Goal: Check status: Check status

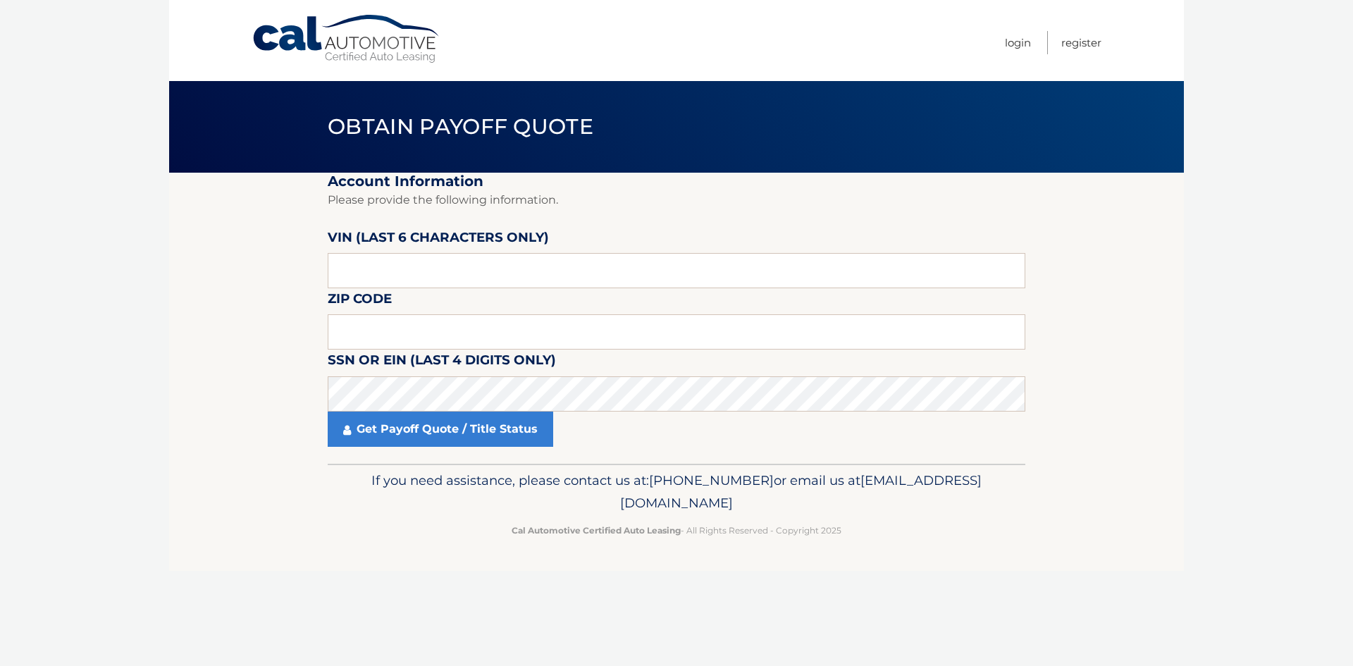
click at [373, 356] on label "SSN or EIN (last 4 digits only)" at bounding box center [442, 362] width 228 height 26
click at [374, 333] on input "text" at bounding box center [676, 331] width 697 height 35
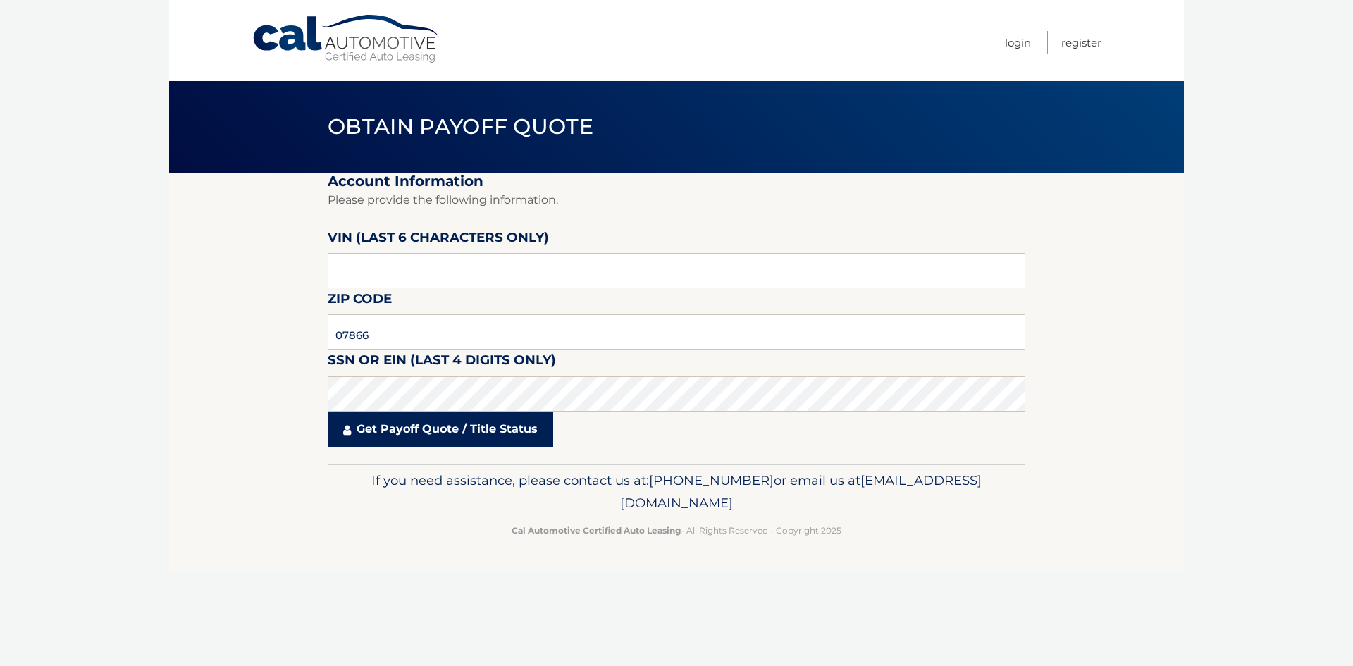
click at [393, 441] on link "Get Payoff Quote / Title Status" at bounding box center [440, 428] width 225 height 35
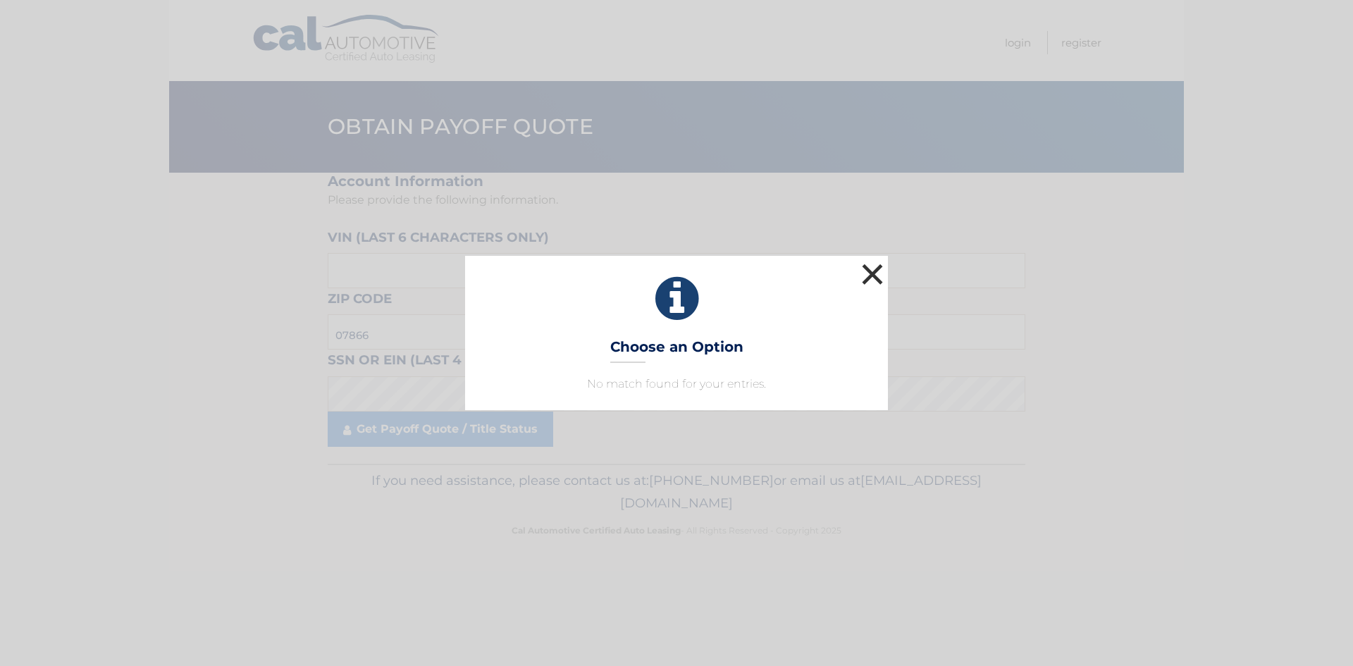
drag, startPoint x: 872, startPoint y: 271, endPoint x: 879, endPoint y: 268, distance: 7.6
click at [872, 271] on button "×" at bounding box center [872, 274] width 28 height 28
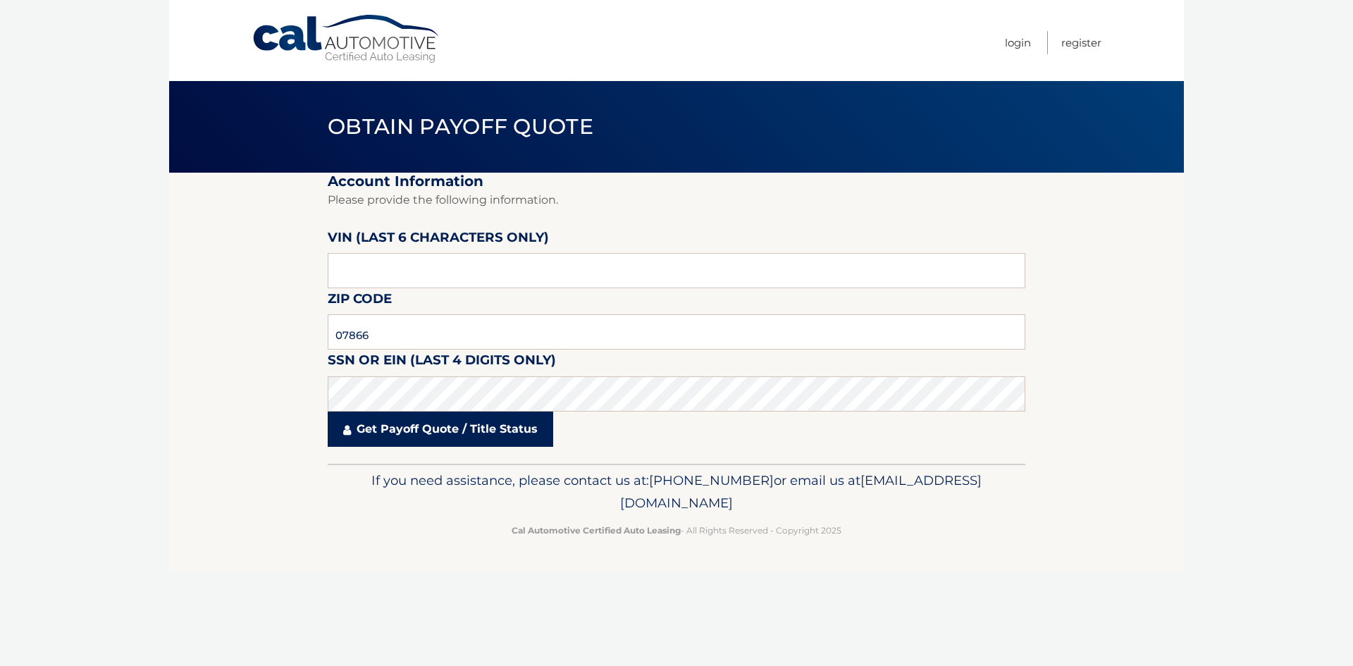
click at [414, 425] on link "Get Payoff Quote / Title Status" at bounding box center [440, 428] width 225 height 35
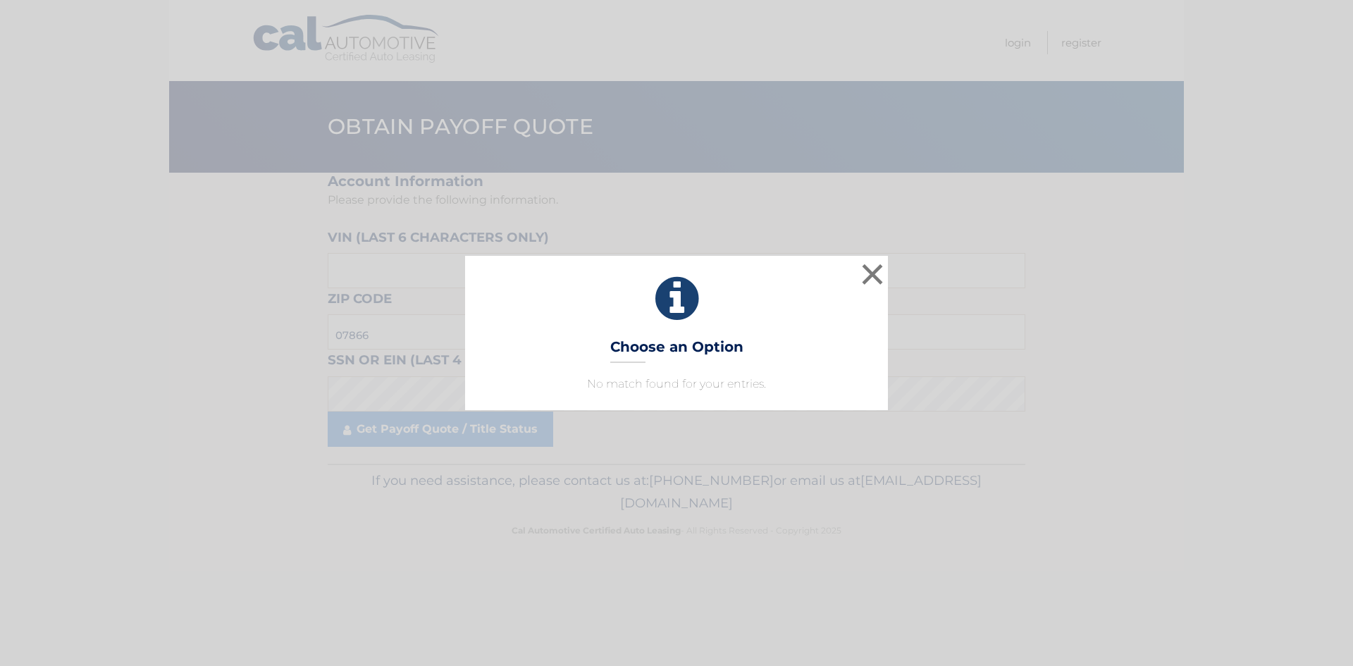
click at [905, 260] on div "× Choose an Option No match found for your entries. This is what you see on sec…" at bounding box center [676, 333] width 1341 height 154
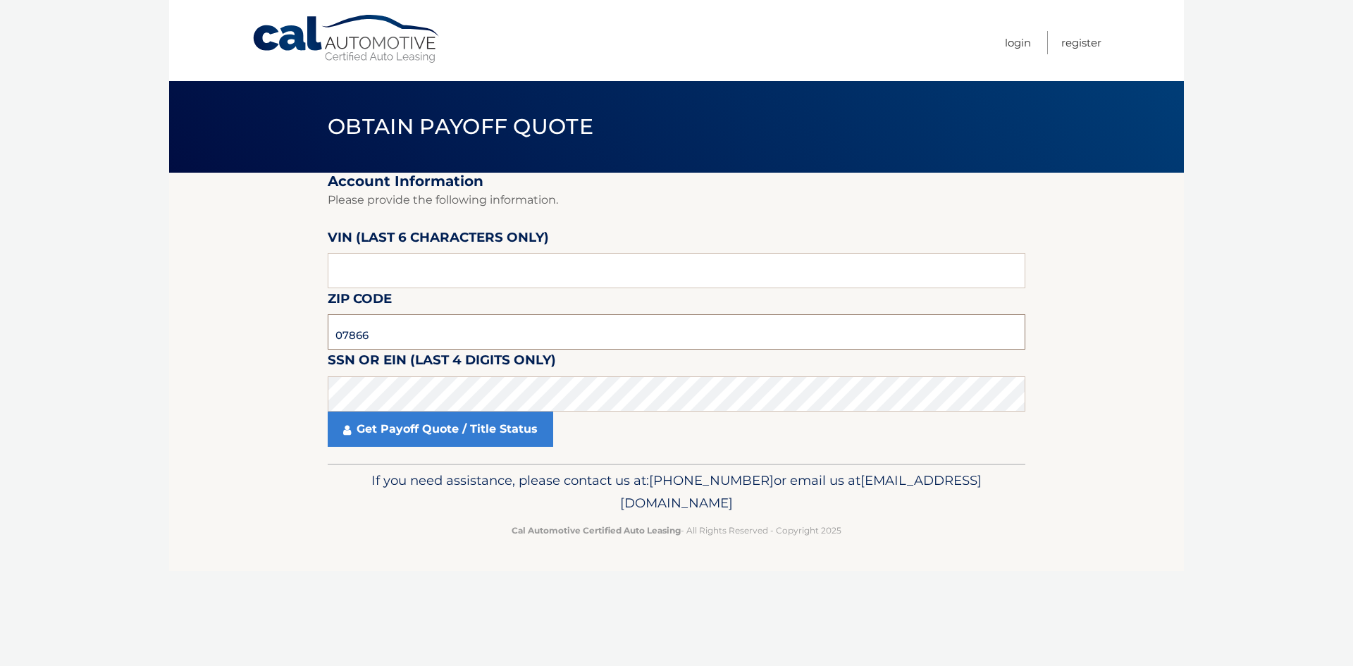
click at [390, 340] on input "07866" at bounding box center [676, 331] width 697 height 35
type input "07054"
click at [410, 432] on link "Get Payoff Quote / Title Status" at bounding box center [440, 428] width 225 height 35
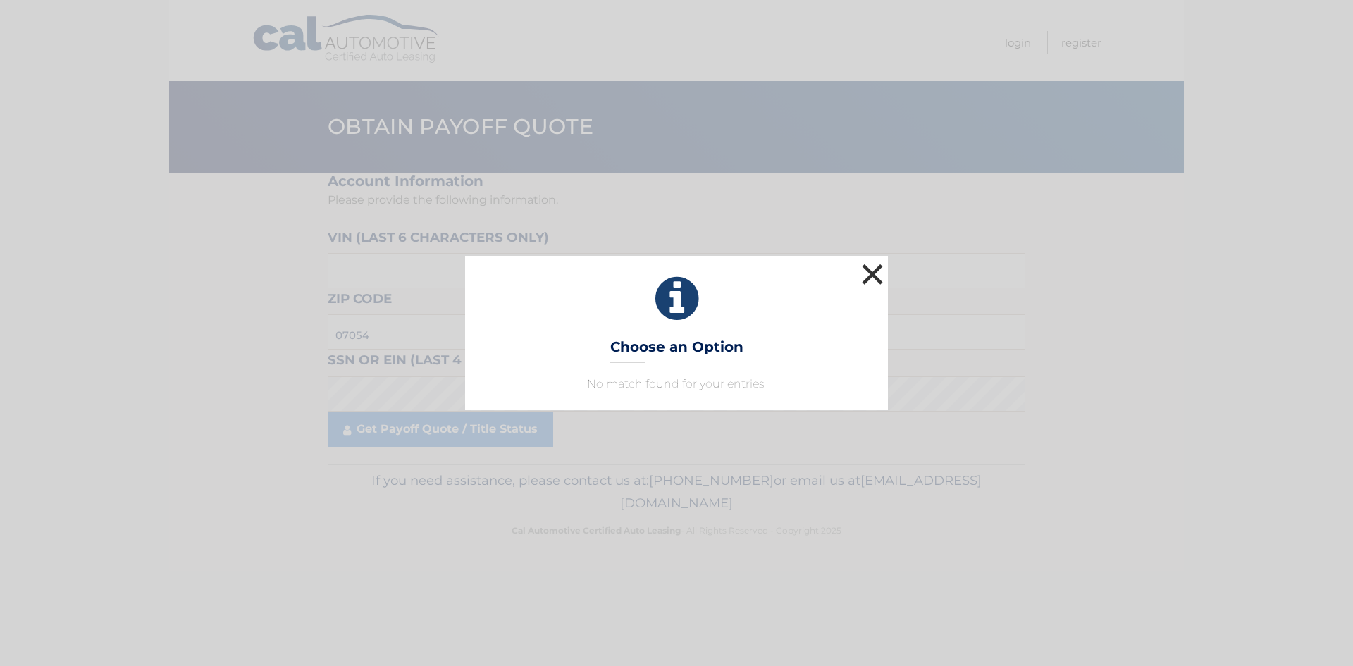
click at [868, 271] on button "×" at bounding box center [872, 274] width 28 height 28
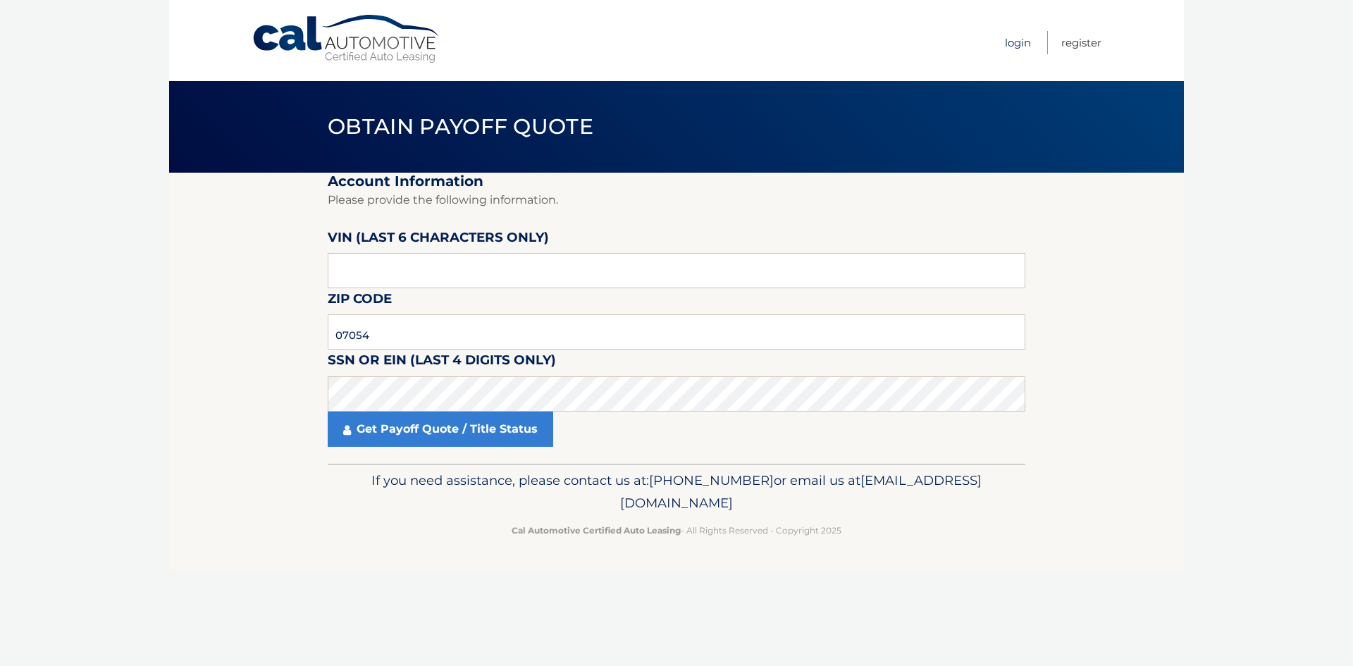
click at [1008, 44] on link "Login" at bounding box center [1018, 42] width 26 height 23
click at [359, 270] on input "text" at bounding box center [676, 270] width 697 height 35
type input "216201"
drag, startPoint x: 353, startPoint y: 335, endPoint x: 345, endPoint y: 318, distance: 18.6
click at [353, 334] on input "text" at bounding box center [676, 331] width 697 height 35
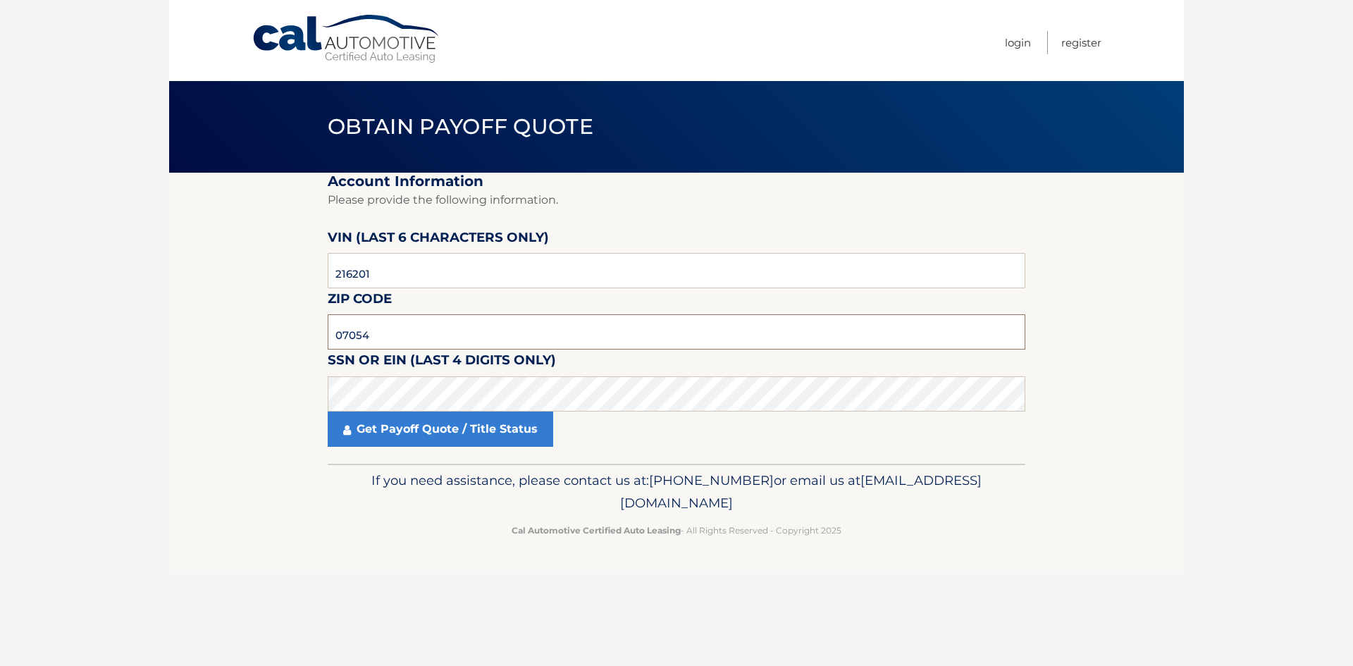
type input "07054"
click at [403, 424] on link "Get Payoff Quote / Title Status" at bounding box center [440, 428] width 225 height 35
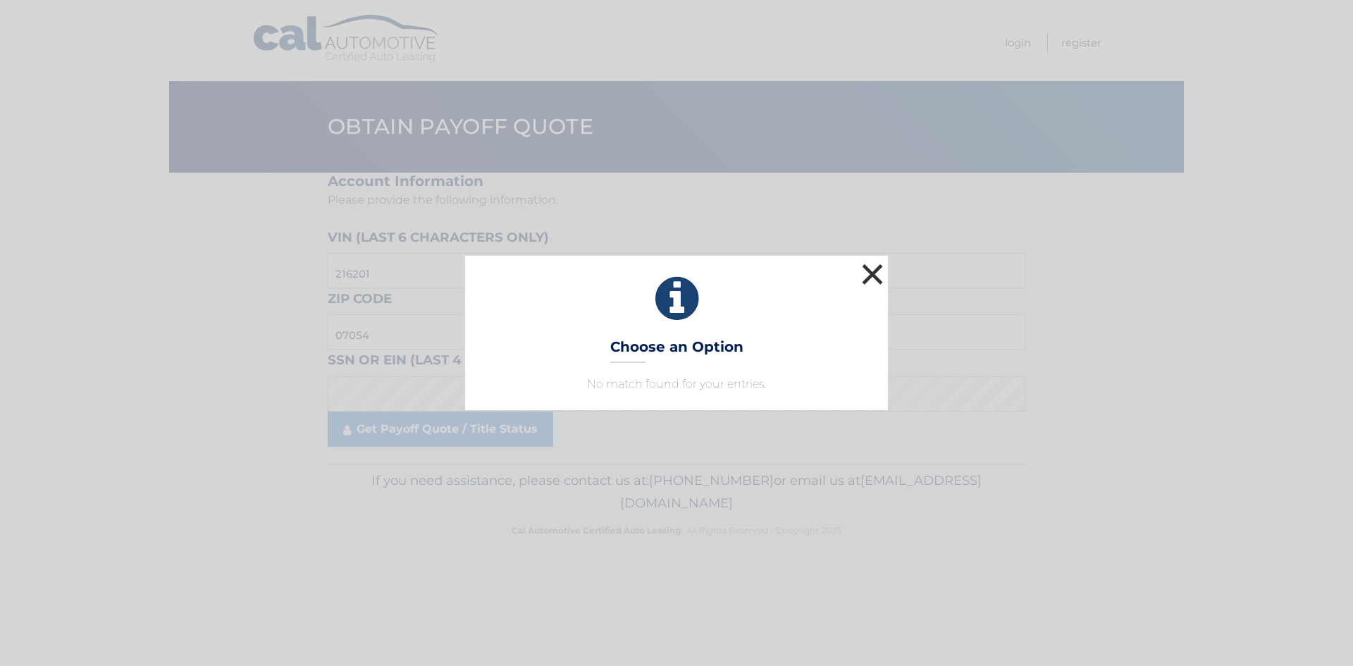
click at [878, 279] on button "×" at bounding box center [872, 274] width 28 height 28
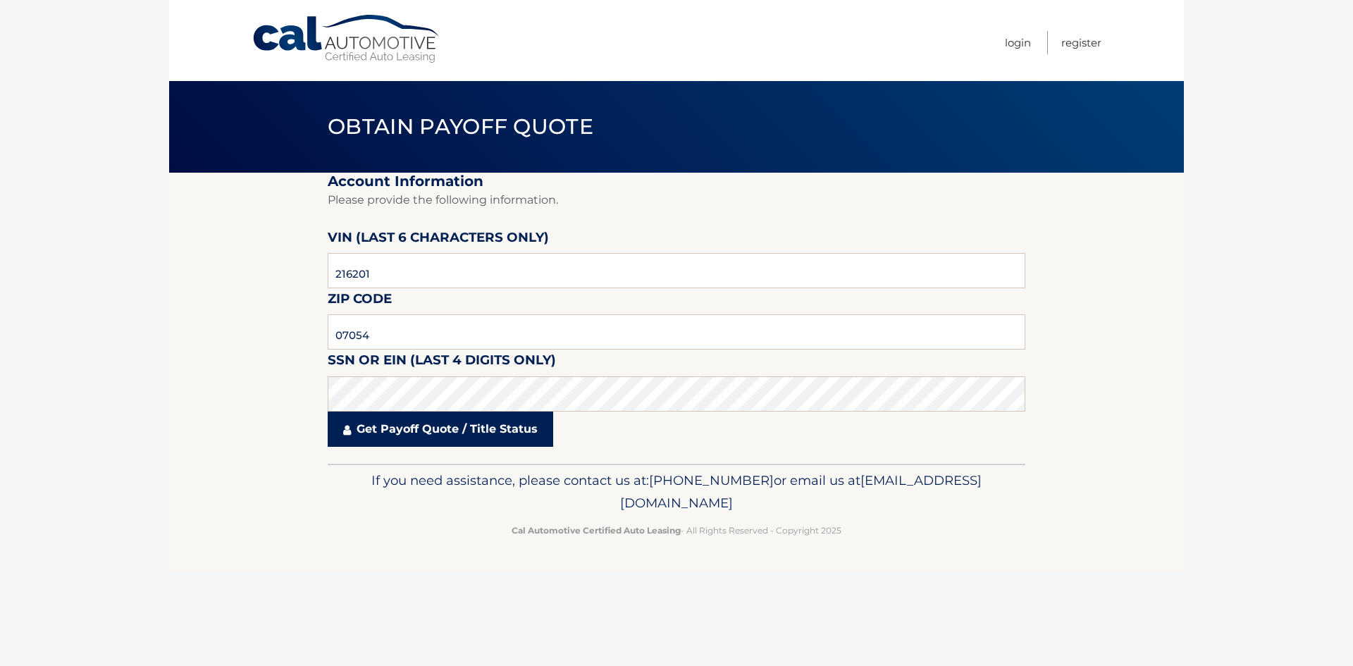
click at [383, 414] on link "Get Payoff Quote / Title Status" at bounding box center [440, 428] width 225 height 35
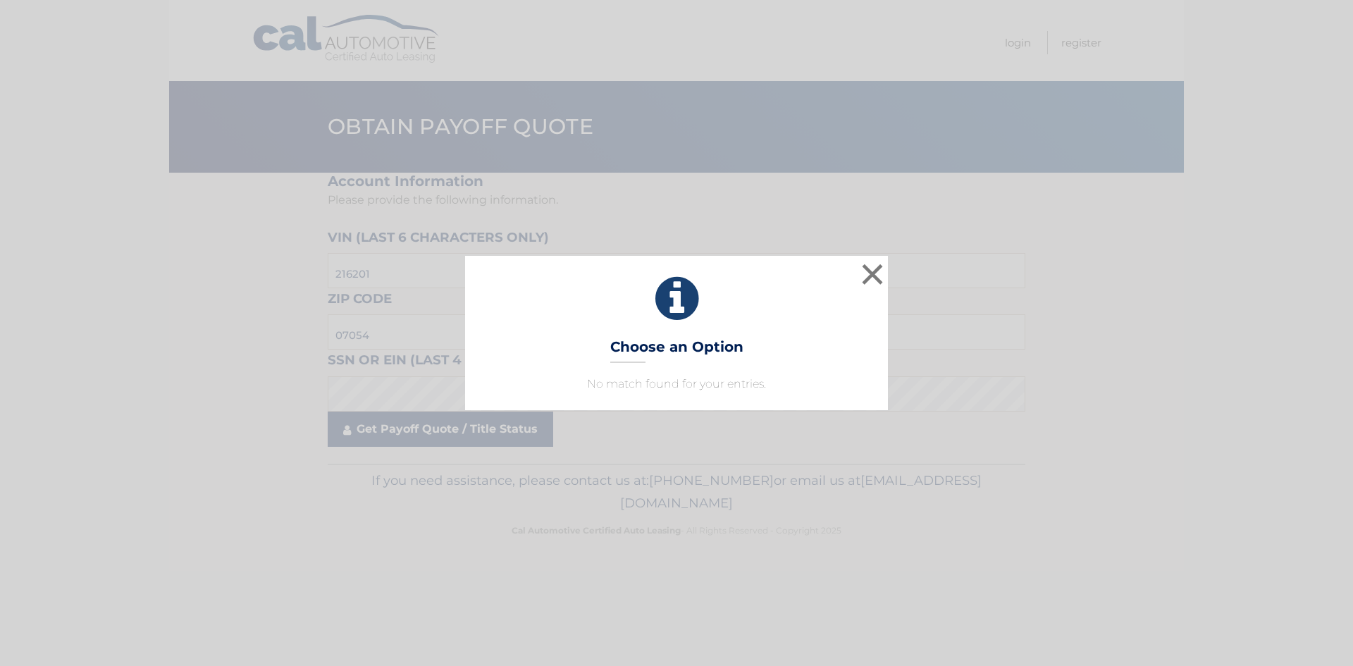
click at [379, 424] on div "× Choose an Option No match found for your entries. This is what you see on sec…" at bounding box center [676, 333] width 1353 height 666
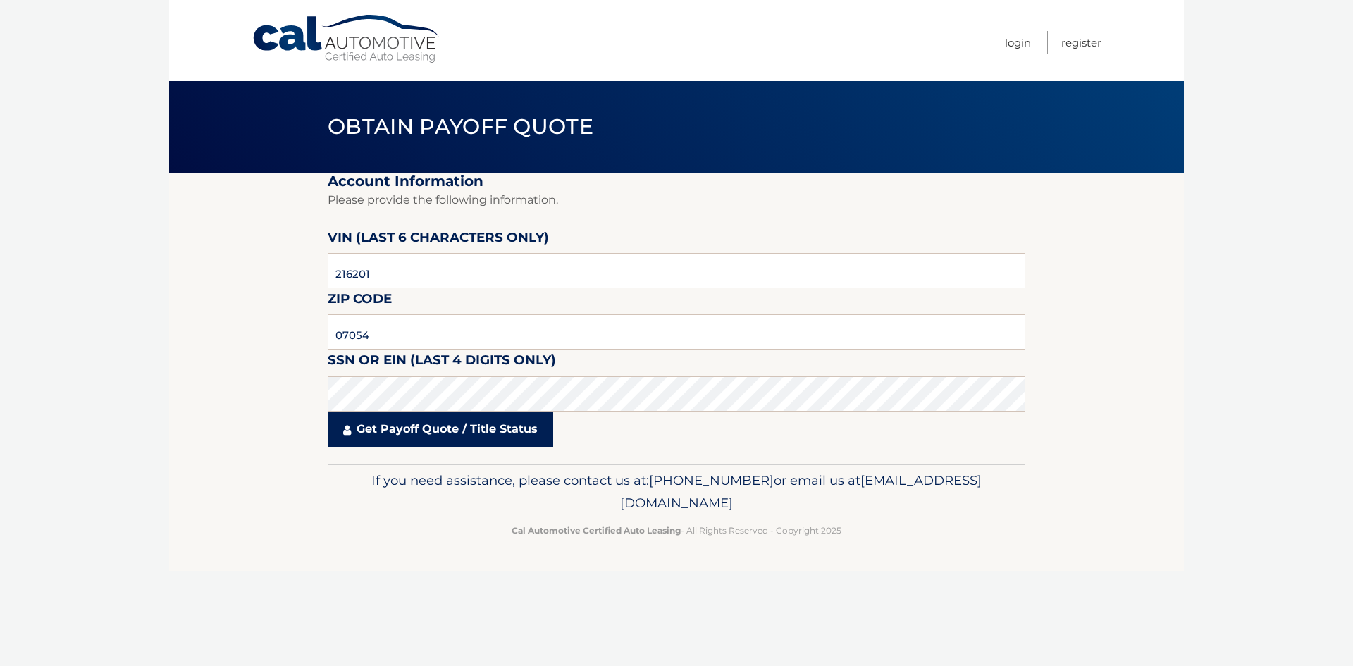
click at [387, 430] on link "Get Payoff Quote / Title Status" at bounding box center [440, 428] width 225 height 35
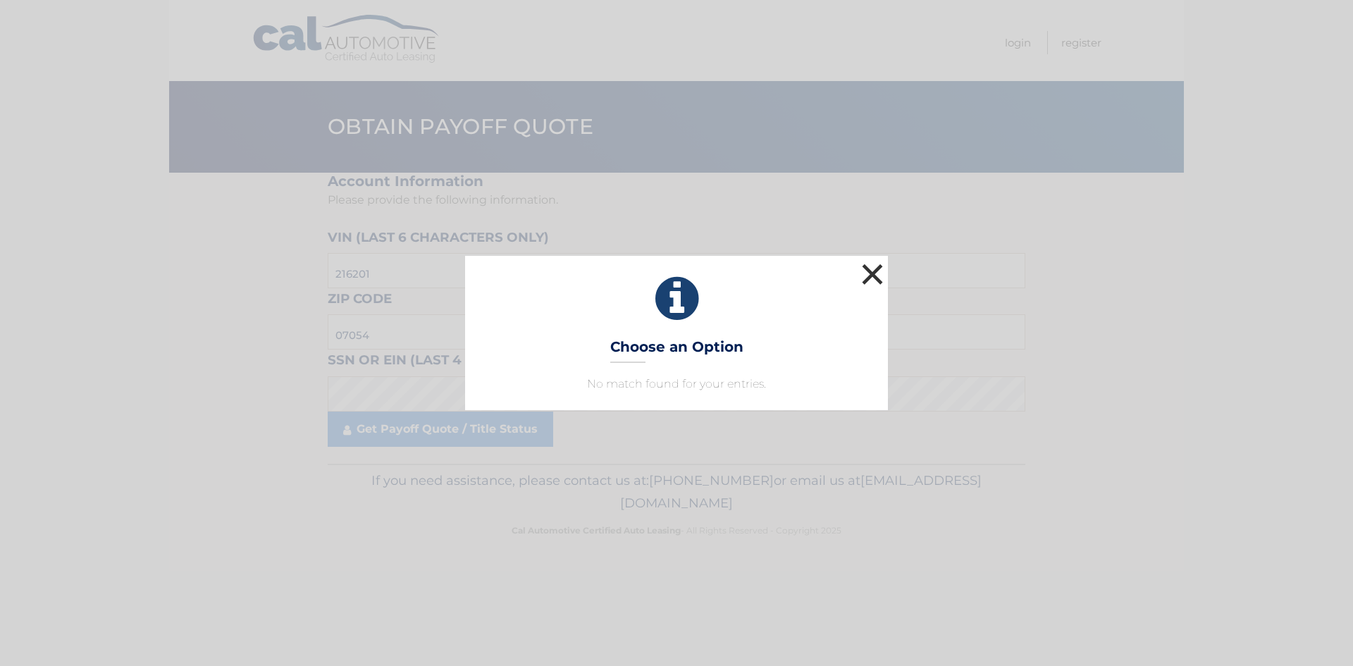
click at [871, 270] on button "×" at bounding box center [872, 274] width 28 height 28
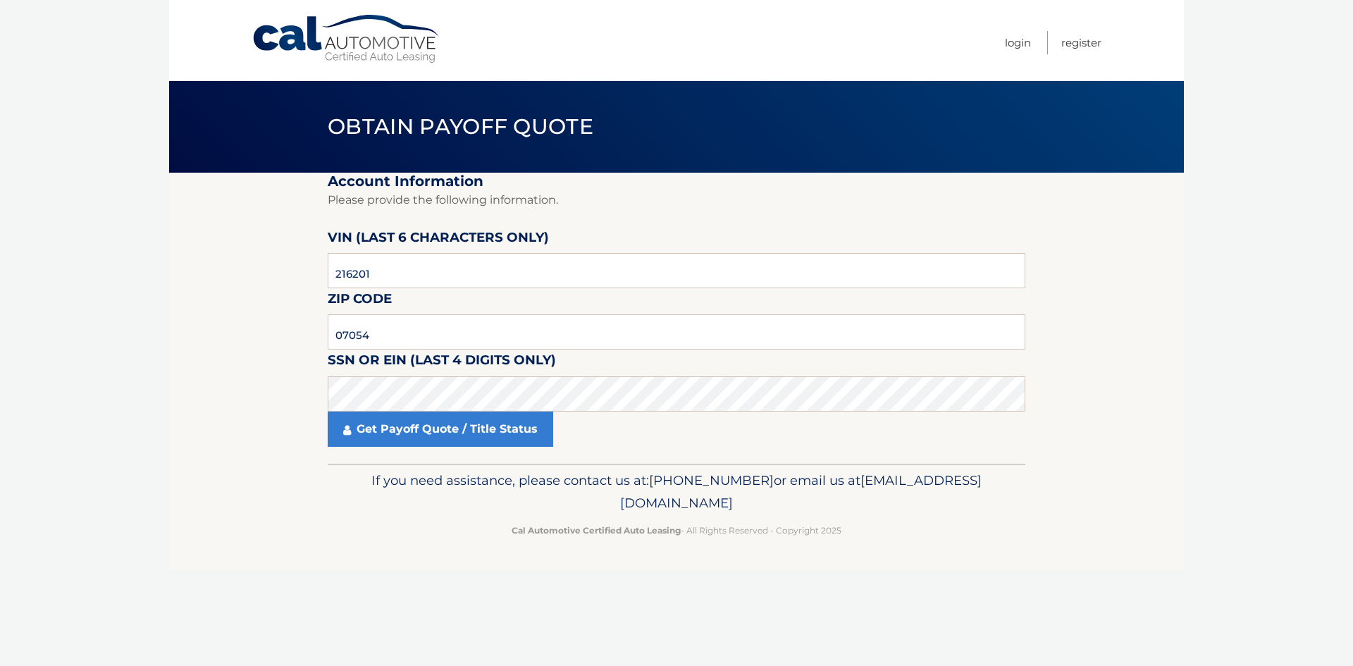
drag, startPoint x: 803, startPoint y: 503, endPoint x: 546, endPoint y: 510, distance: 257.2
click at [542, 511] on p "If you need assistance, please contact us at: 609-807-3200 or email us at Custo…" at bounding box center [676, 491] width 679 height 45
copy span "[EMAIL_ADDRESS][DOMAIN_NAME]"
click at [73, 280] on body "Cal Automotive Menu Login Register Obtain Payoff Quote" at bounding box center [676, 333] width 1353 height 666
click at [151, 472] on body "Cal Automotive Menu Login Register Obtain Payoff Quote" at bounding box center [676, 333] width 1353 height 666
